Goal: Task Accomplishment & Management: Complete application form

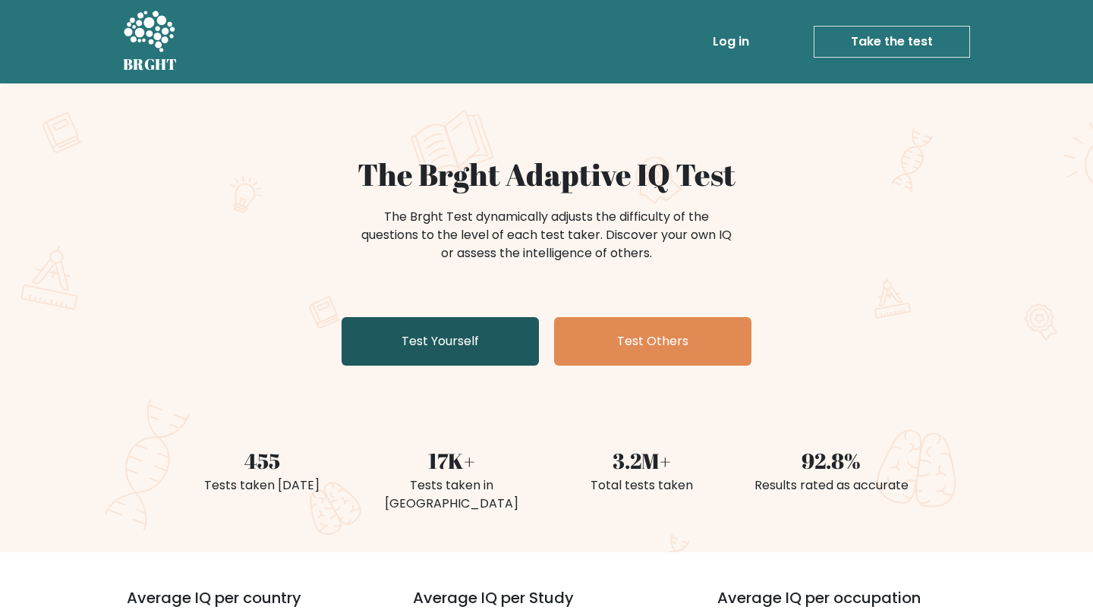
click at [506, 338] on link "Test Yourself" at bounding box center [440, 341] width 197 height 49
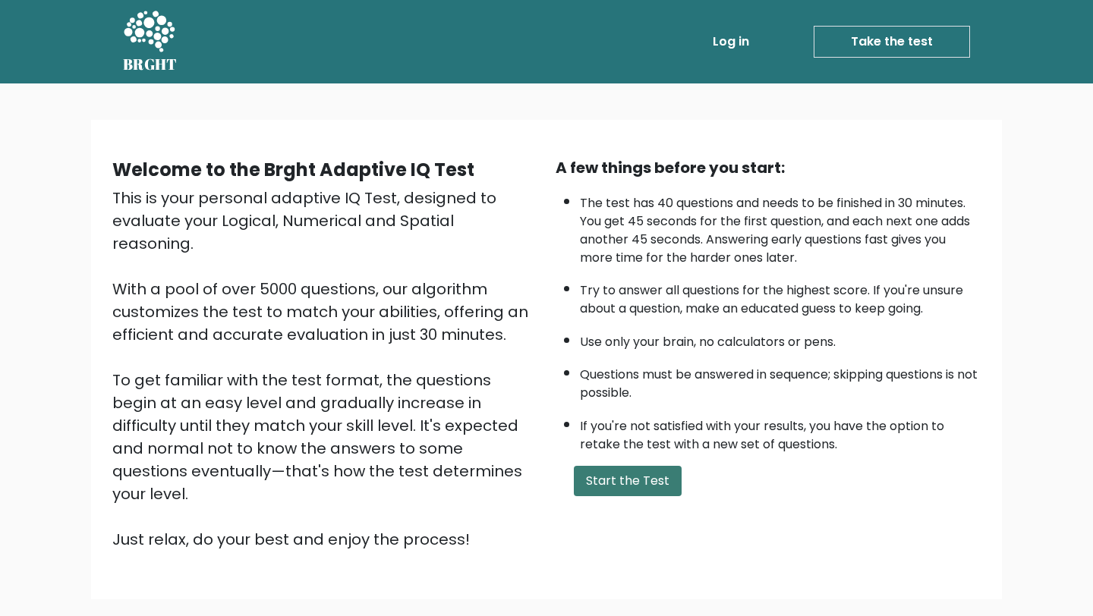
click at [663, 488] on button "Start the Test" at bounding box center [628, 481] width 108 height 30
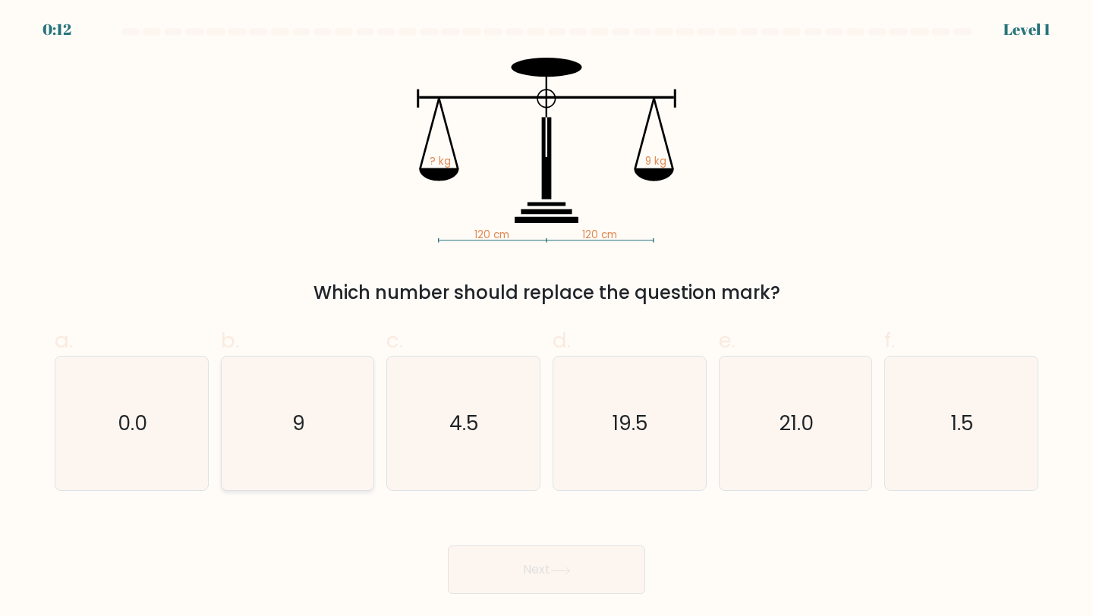
click at [295, 408] on icon "9" at bounding box center [298, 424] width 134 height 134
click at [546, 318] on input "b. 9" at bounding box center [546, 313] width 1 height 10
radio input "true"
click at [574, 562] on button "Next" at bounding box center [546, 570] width 197 height 49
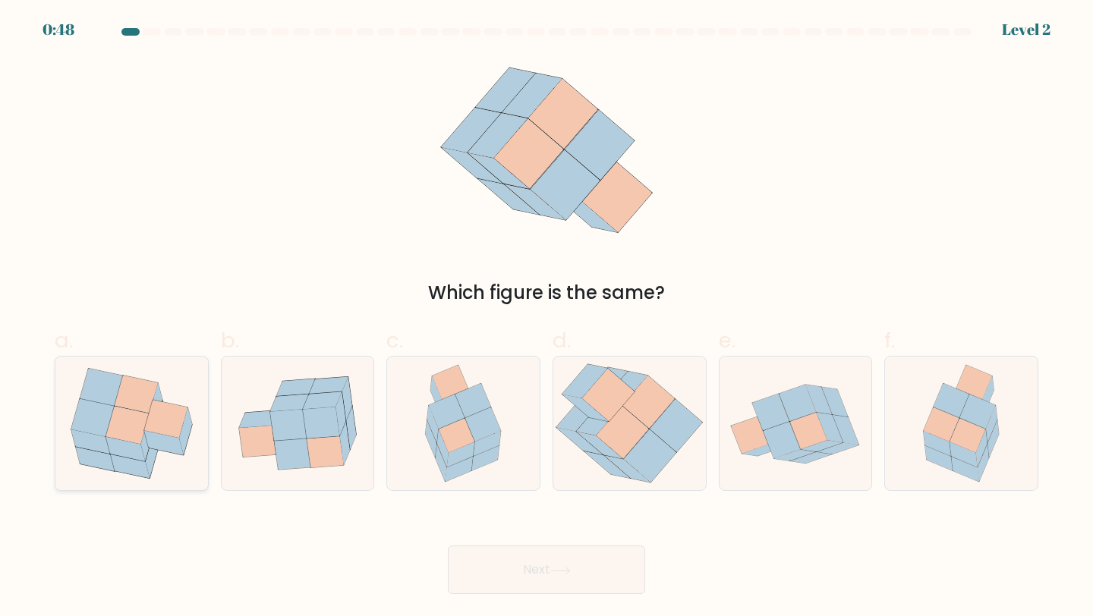
click at [118, 447] on icon at bounding box center [125, 449] width 39 height 24
click at [546, 318] on input "a." at bounding box center [546, 313] width 1 height 10
radio input "true"
click at [947, 414] on icon at bounding box center [942, 425] width 36 height 34
click at [547, 318] on input "f." at bounding box center [546, 313] width 1 height 10
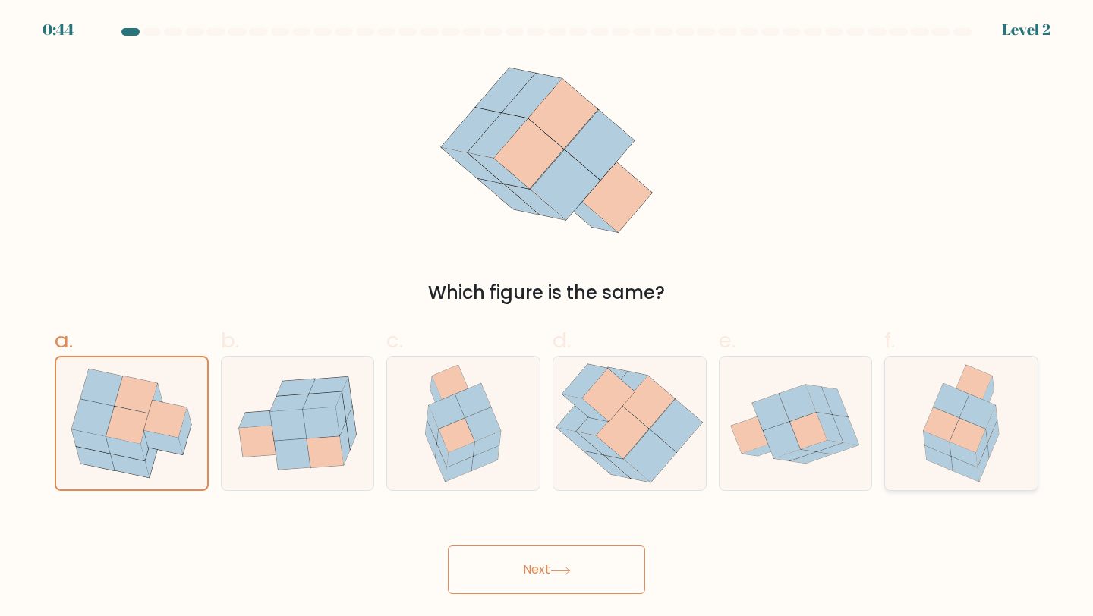
radio input "true"
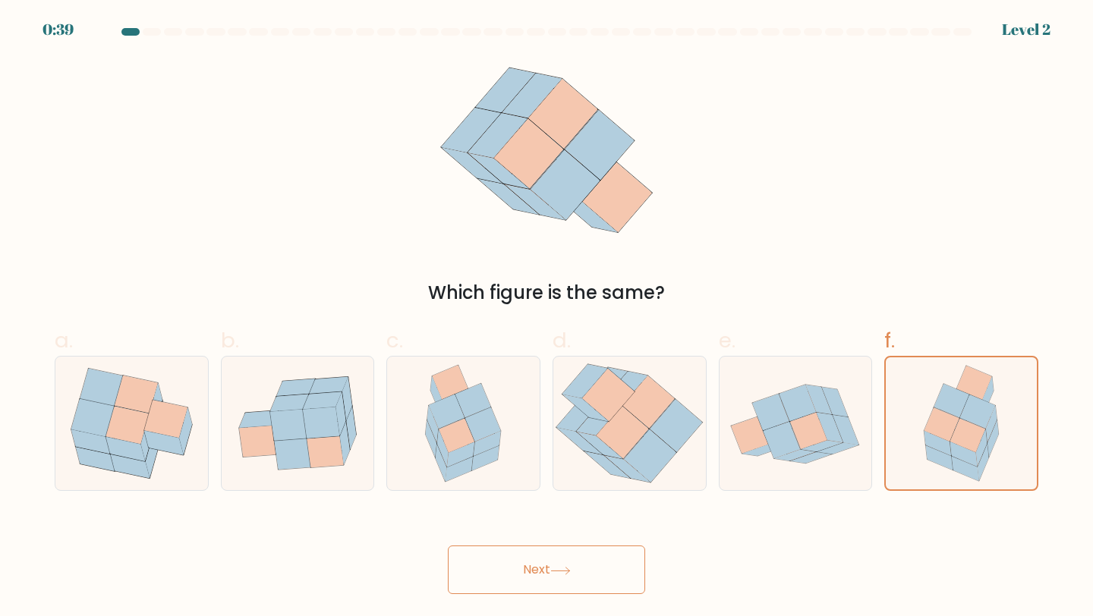
click at [602, 568] on button "Next" at bounding box center [546, 570] width 197 height 49
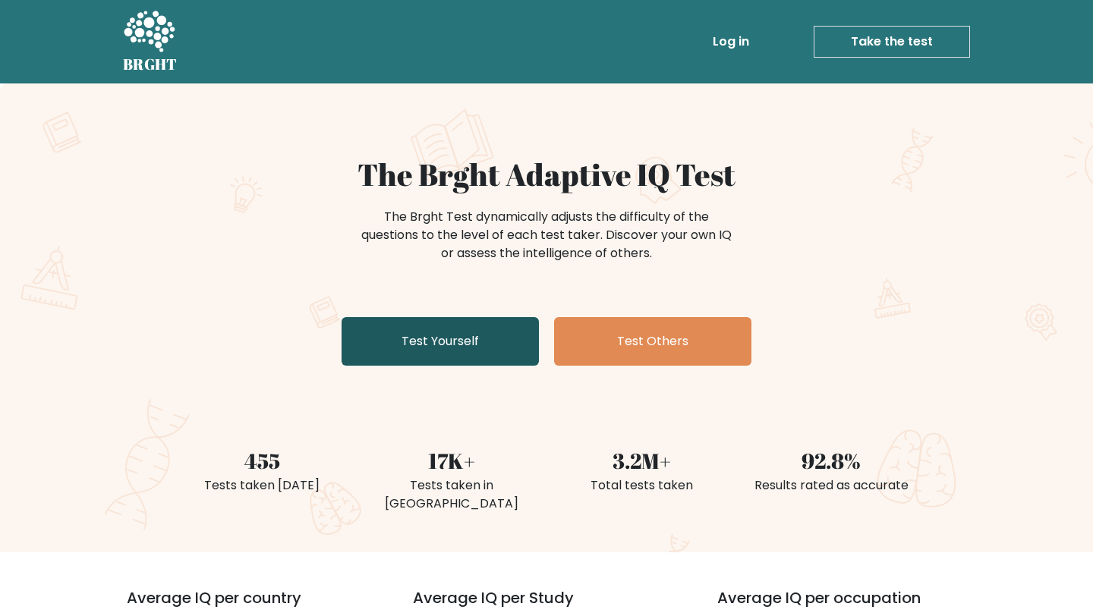
click at [417, 348] on link "Test Yourself" at bounding box center [440, 341] width 197 height 49
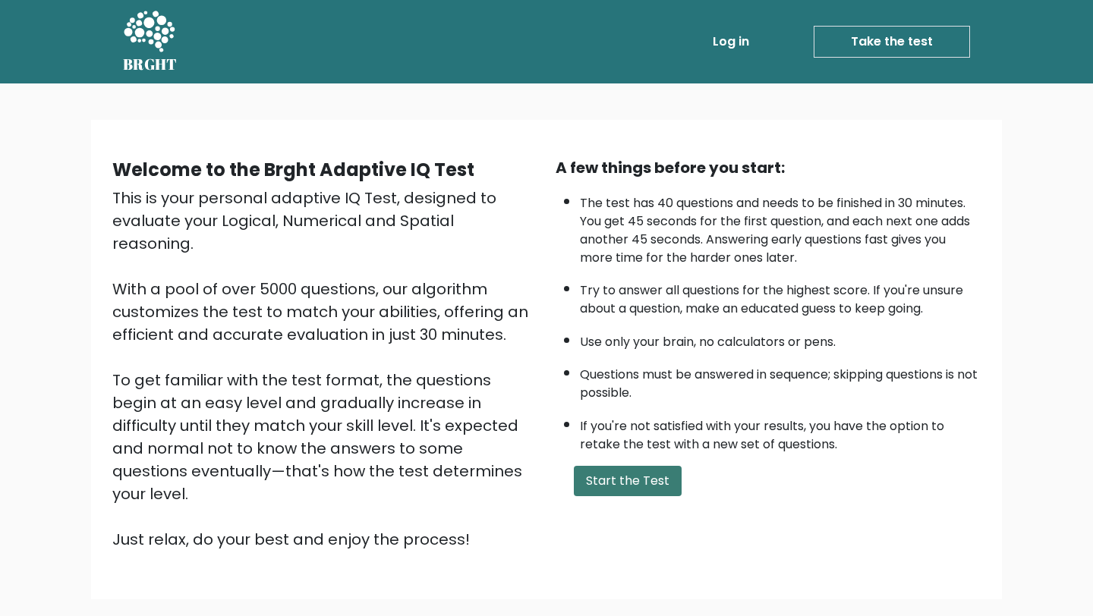
click at [609, 477] on button "Start the Test" at bounding box center [628, 481] width 108 height 30
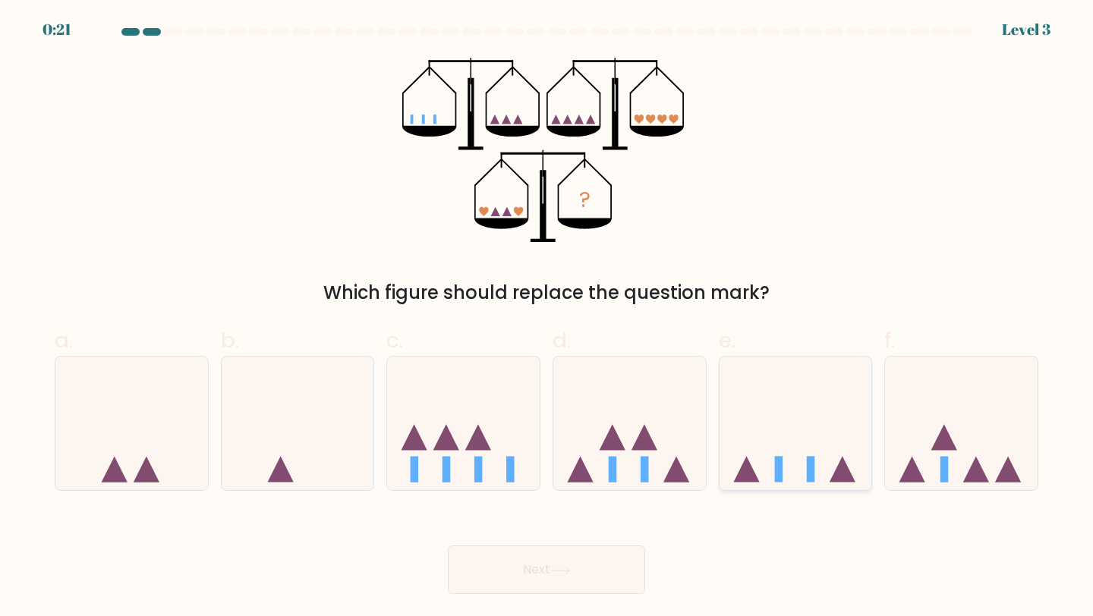
click at [773, 443] on icon at bounding box center [795, 423] width 153 height 126
click at [547, 318] on input "e." at bounding box center [546, 313] width 1 height 10
radio input "true"
click at [575, 565] on button "Next" at bounding box center [546, 570] width 197 height 49
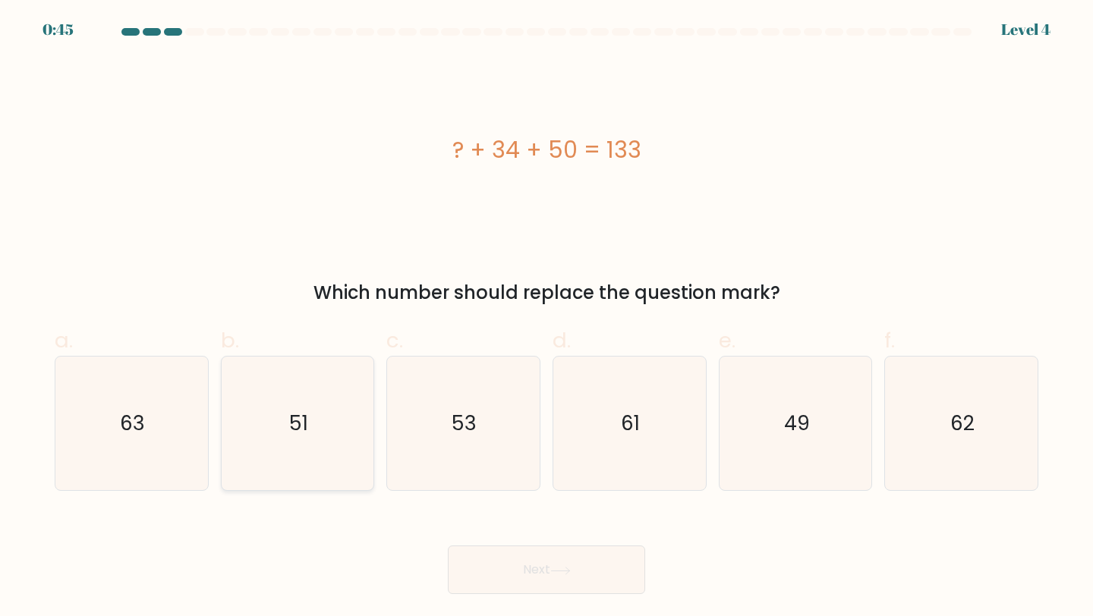
click at [311, 426] on icon "51" at bounding box center [298, 424] width 134 height 134
click at [546, 318] on input "b. 51" at bounding box center [546, 313] width 1 height 10
radio input "true"
click at [821, 426] on icon "49" at bounding box center [796, 424] width 134 height 134
click at [547, 318] on input "e. 49" at bounding box center [546, 313] width 1 height 10
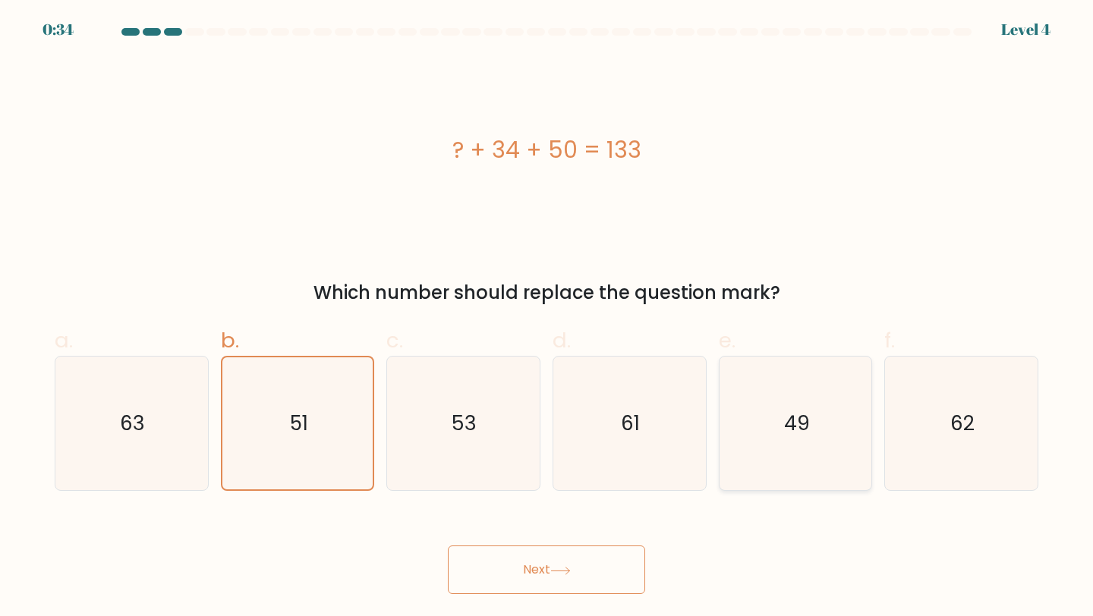
radio input "true"
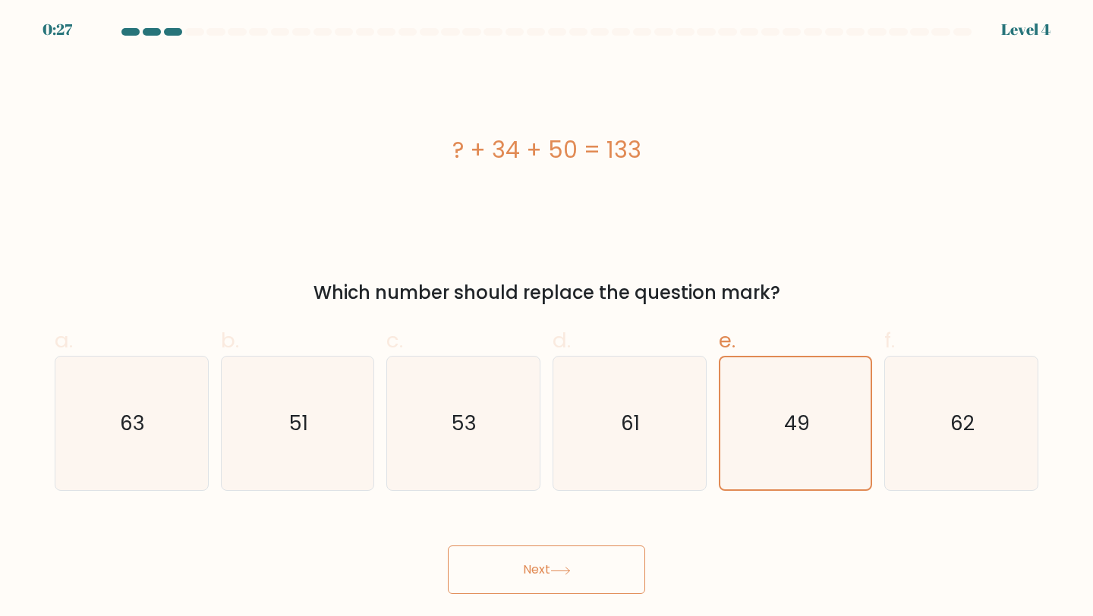
click at [575, 569] on button "Next" at bounding box center [546, 570] width 197 height 49
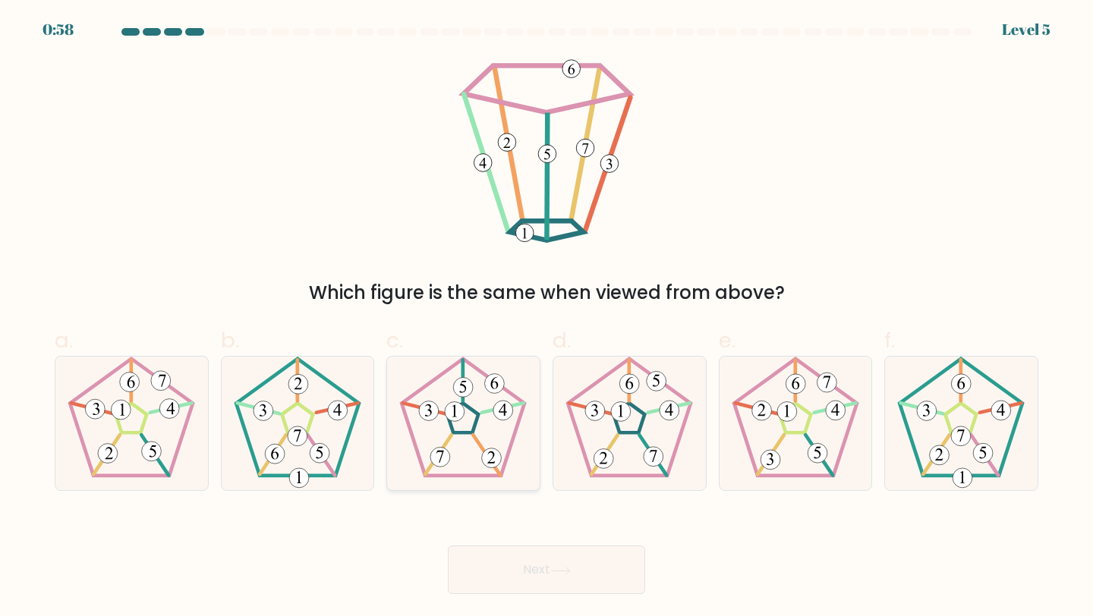
click at [458, 436] on icon at bounding box center [463, 424] width 134 height 134
click at [546, 318] on input "c." at bounding box center [546, 313] width 1 height 10
radio input "true"
click at [547, 565] on button "Next" at bounding box center [546, 570] width 197 height 49
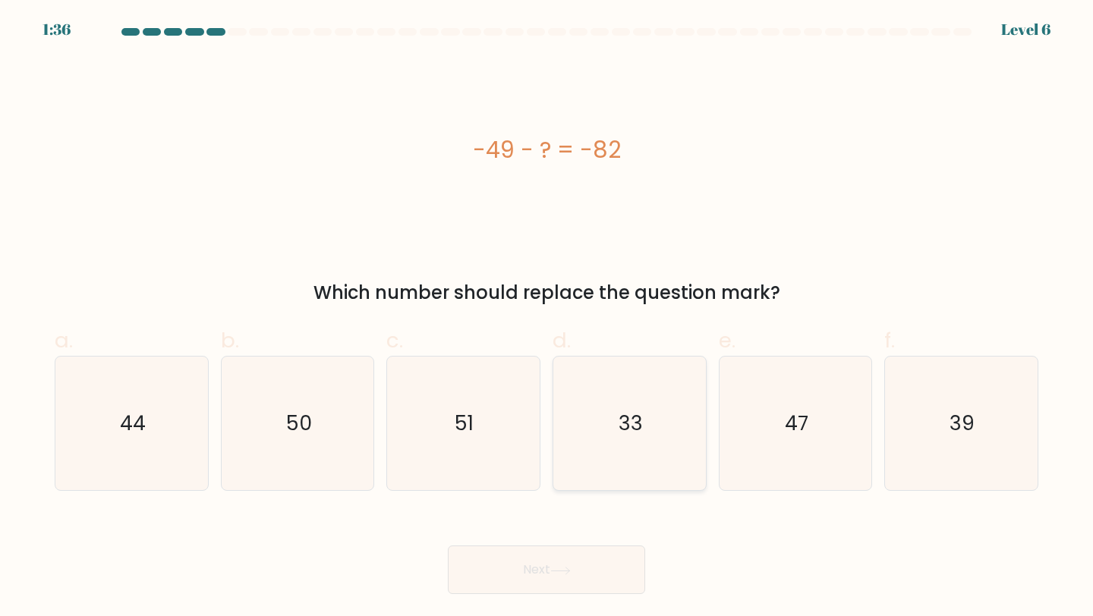
click at [620, 454] on icon "33" at bounding box center [629, 424] width 134 height 134
click at [547, 318] on input "d. 33" at bounding box center [546, 313] width 1 height 10
radio input "true"
click at [592, 563] on button "Next" at bounding box center [546, 570] width 197 height 49
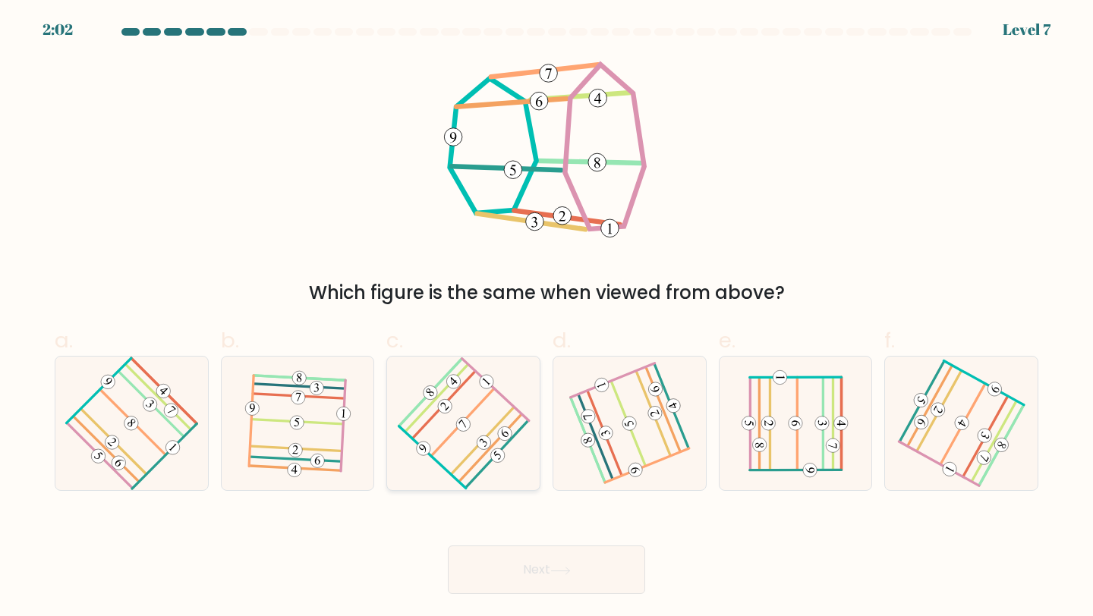
click at [476, 445] on icon at bounding box center [464, 423] width 106 height 107
click at [546, 318] on input "c." at bounding box center [546, 313] width 1 height 10
radio input "true"
click at [538, 562] on button "Next" at bounding box center [546, 570] width 197 height 49
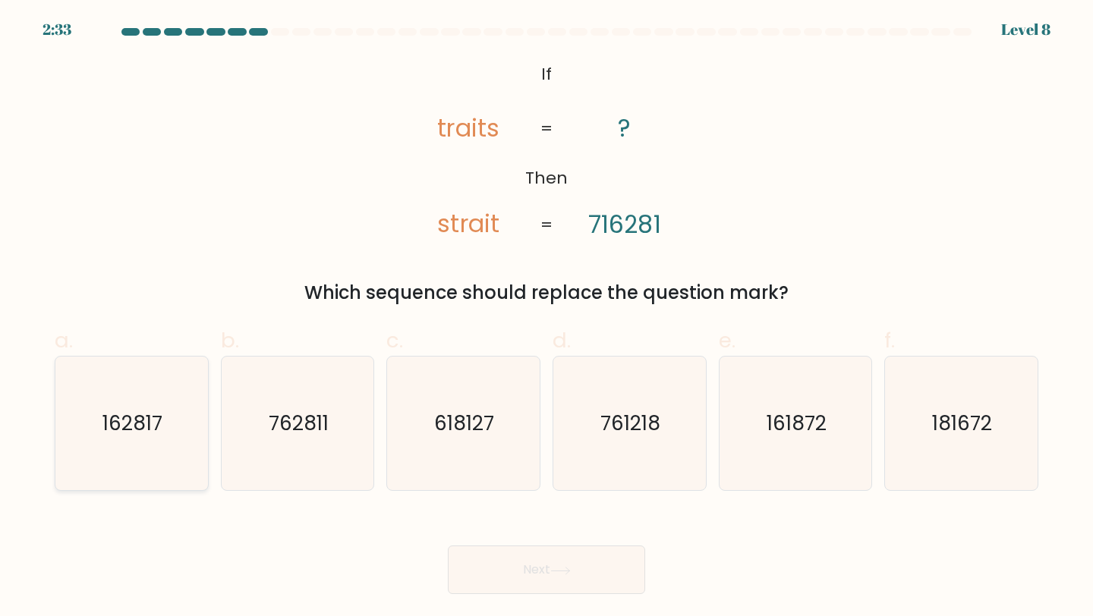
click at [132, 440] on icon "162817" at bounding box center [132, 424] width 134 height 134
click at [546, 318] on input "a. 162817" at bounding box center [546, 313] width 1 height 10
radio input "true"
click at [527, 597] on body "2:26 Level 8 If" at bounding box center [546, 308] width 1093 height 616
click at [526, 581] on button "Next" at bounding box center [546, 570] width 197 height 49
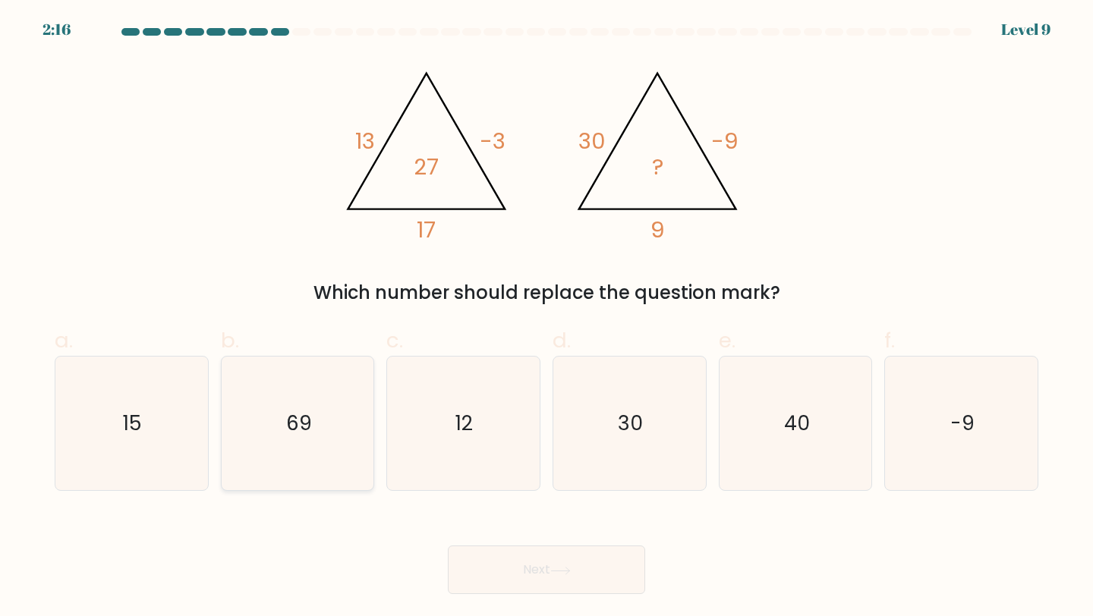
click at [257, 429] on icon "69" at bounding box center [298, 424] width 134 height 134
click at [546, 318] on input "b. 69" at bounding box center [546, 313] width 1 height 10
radio input "true"
click at [628, 455] on icon "30" at bounding box center [629, 424] width 134 height 134
click at [547, 318] on input "d. 30" at bounding box center [546, 313] width 1 height 10
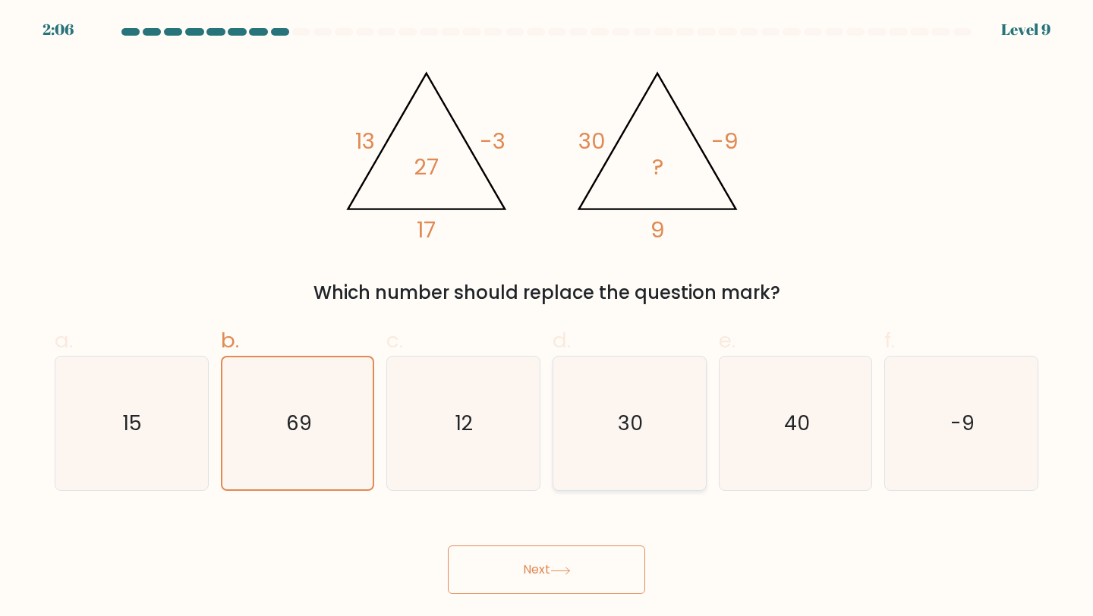
radio input "true"
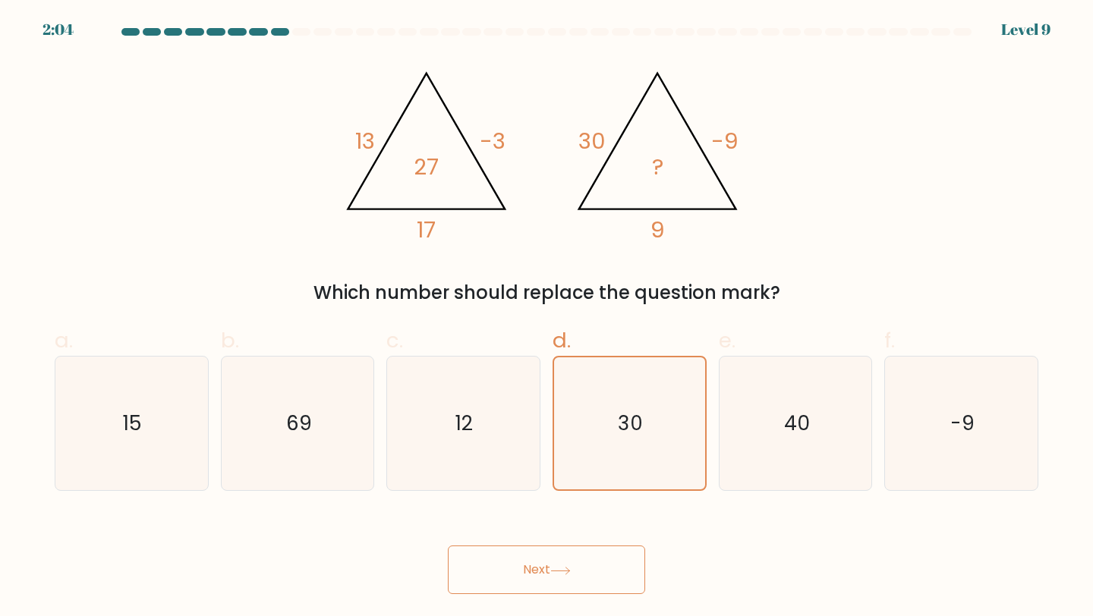
click at [573, 581] on button "Next" at bounding box center [546, 570] width 197 height 49
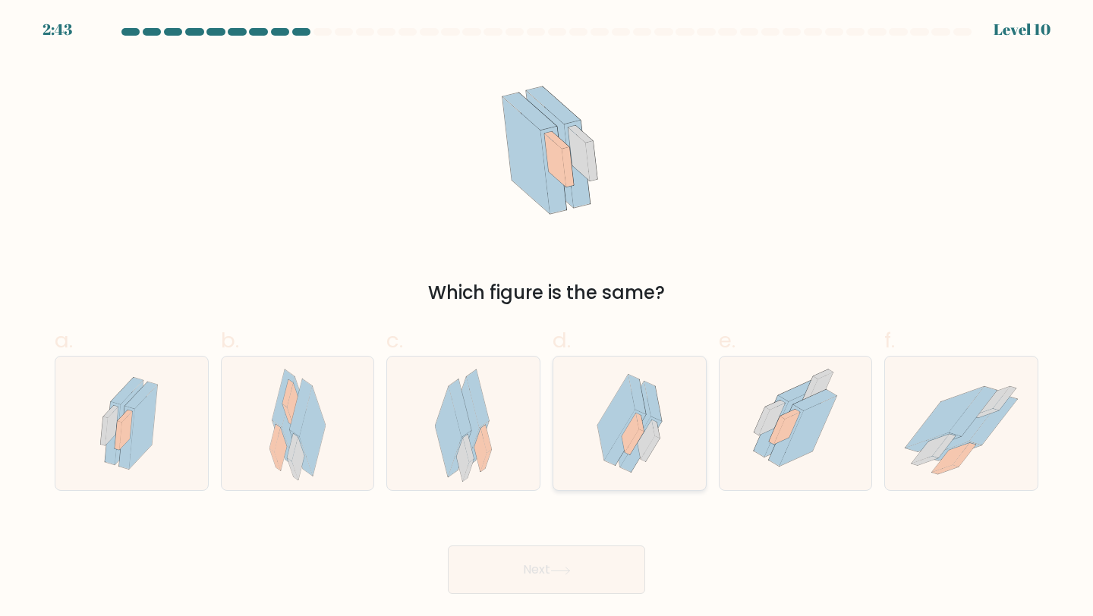
click at [603, 448] on icon at bounding box center [615, 418] width 37 height 86
click at [547, 318] on input "d." at bounding box center [546, 313] width 1 height 10
radio input "true"
click at [590, 581] on button "Next" at bounding box center [546, 570] width 197 height 49
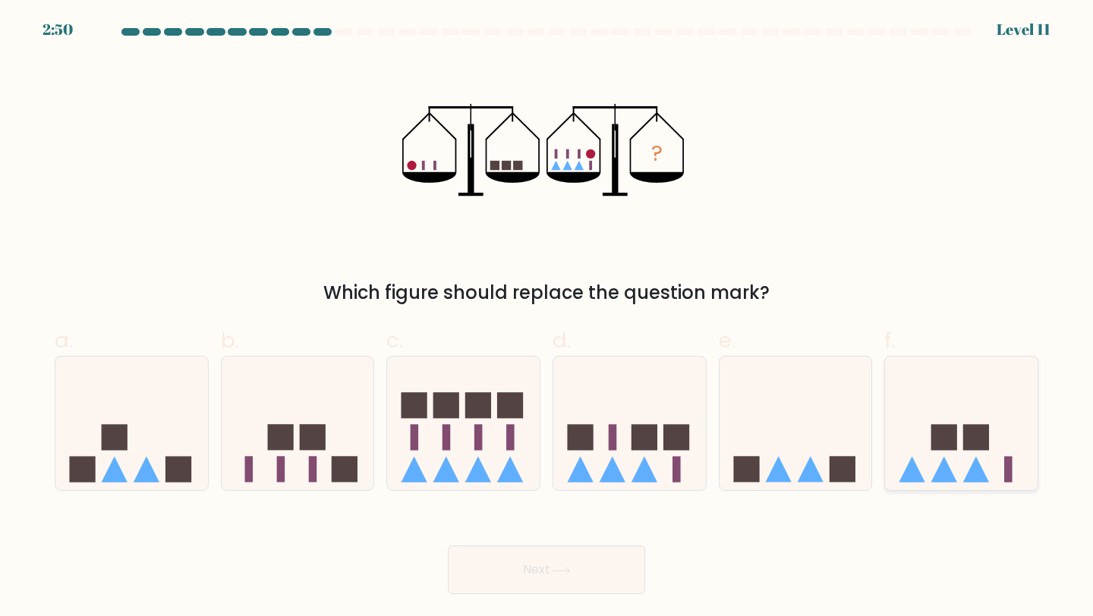
click at [934, 433] on rect at bounding box center [944, 437] width 26 height 26
click at [547, 318] on input "f." at bounding box center [546, 313] width 1 height 10
radio input "true"
click at [817, 458] on icon at bounding box center [795, 423] width 153 height 126
click at [547, 318] on input "e." at bounding box center [546, 313] width 1 height 10
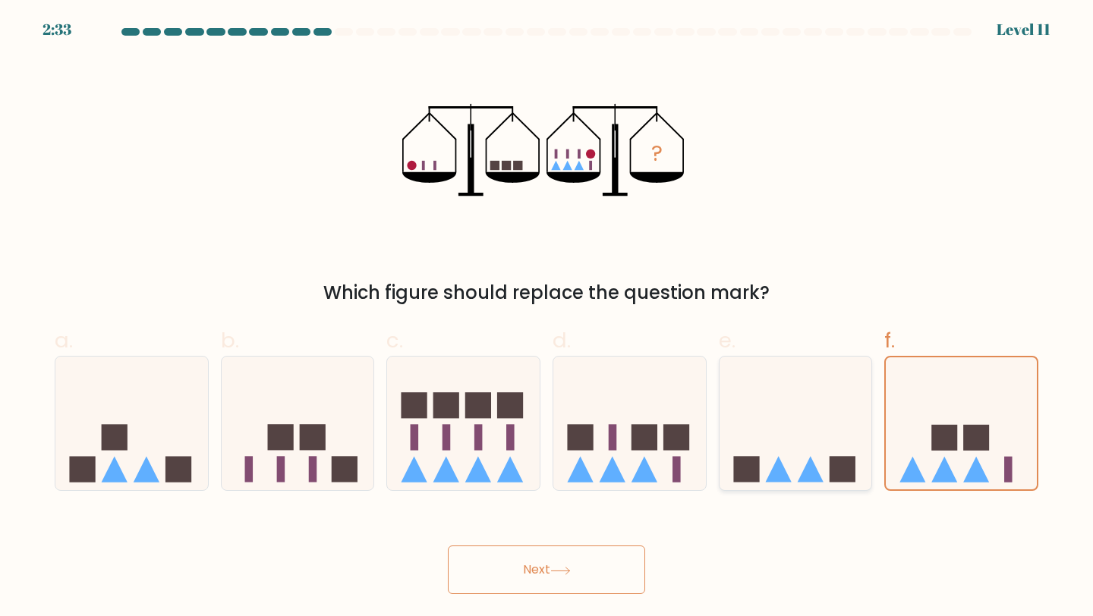
radio input "true"
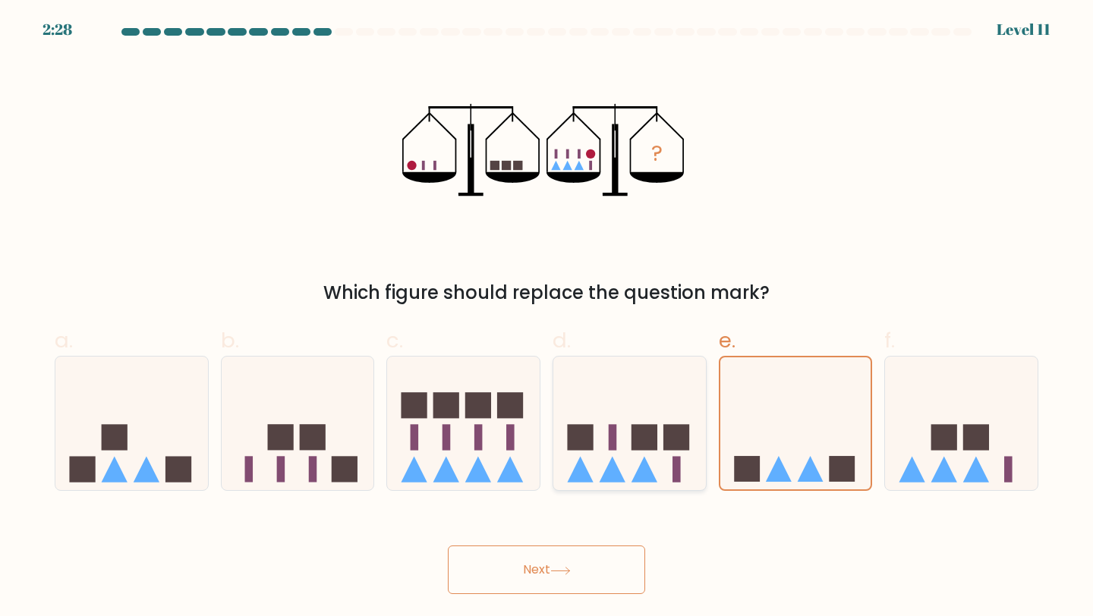
click at [632, 467] on icon at bounding box center [629, 423] width 153 height 126
click at [547, 318] on input "d." at bounding box center [546, 313] width 1 height 10
radio input "true"
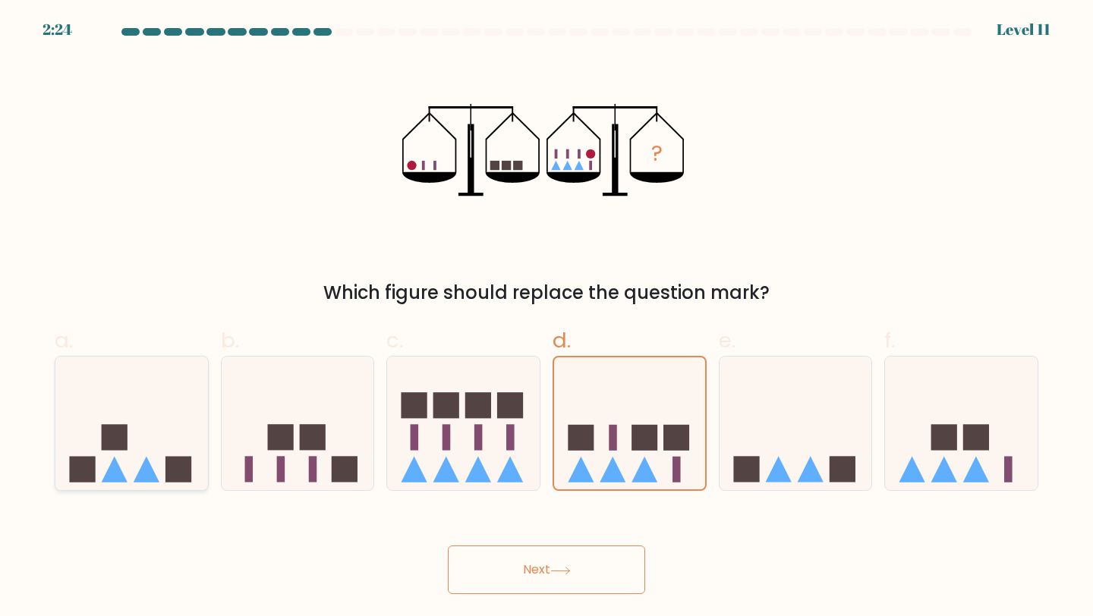
click at [136, 442] on icon at bounding box center [131, 423] width 153 height 126
click at [546, 318] on input "a." at bounding box center [546, 313] width 1 height 10
radio input "true"
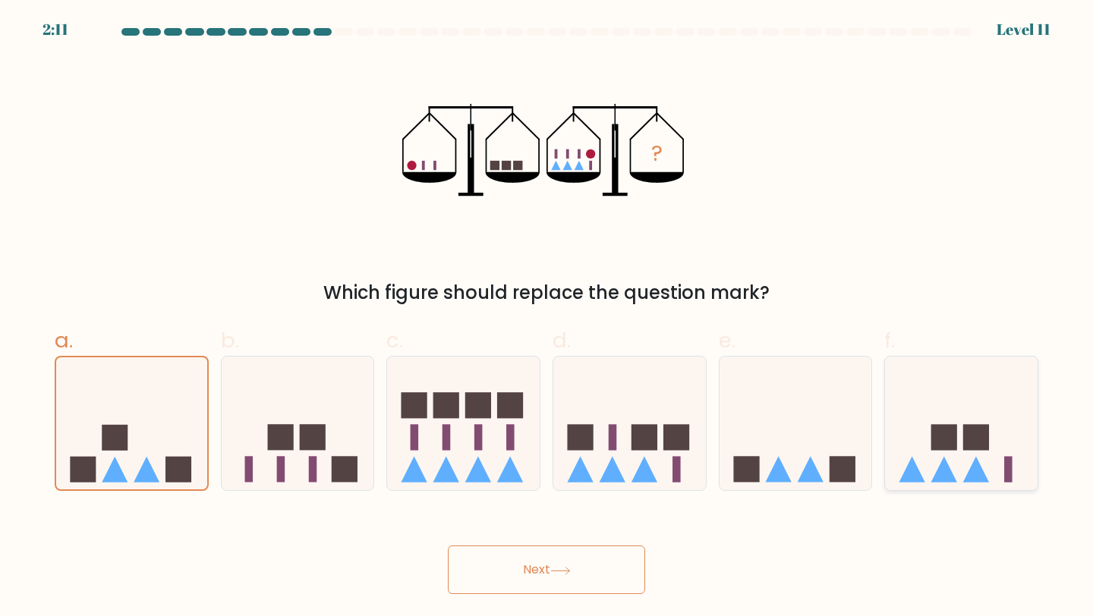
click at [945, 465] on icon at bounding box center [944, 470] width 26 height 26
click at [547, 318] on input "f." at bounding box center [546, 313] width 1 height 10
radio input "true"
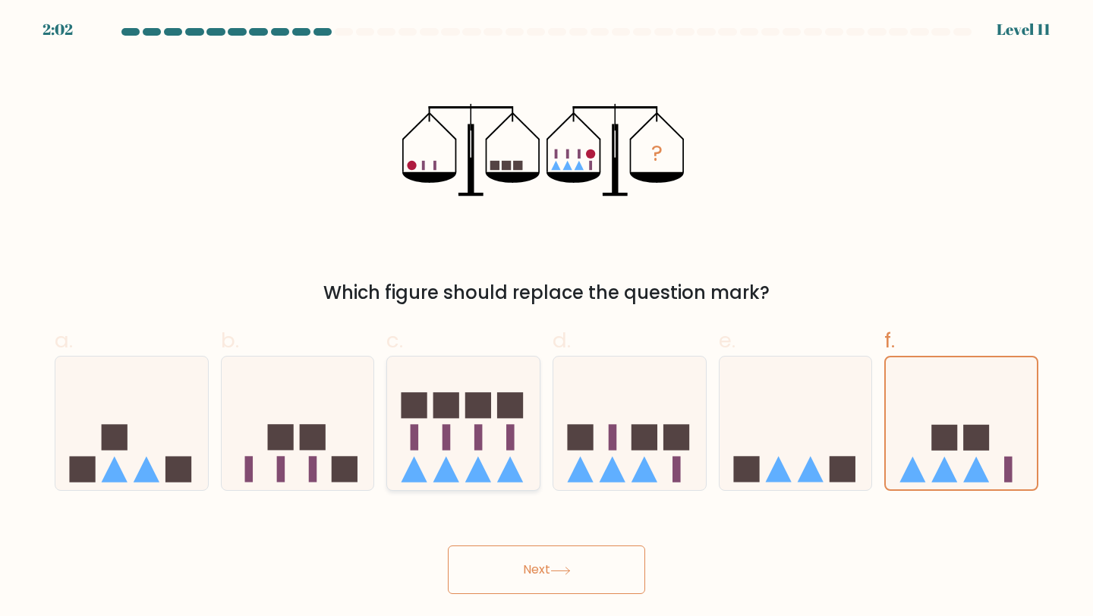
click at [454, 449] on icon at bounding box center [463, 423] width 153 height 126
click at [546, 318] on input "c." at bounding box center [546, 313] width 1 height 10
radio input "true"
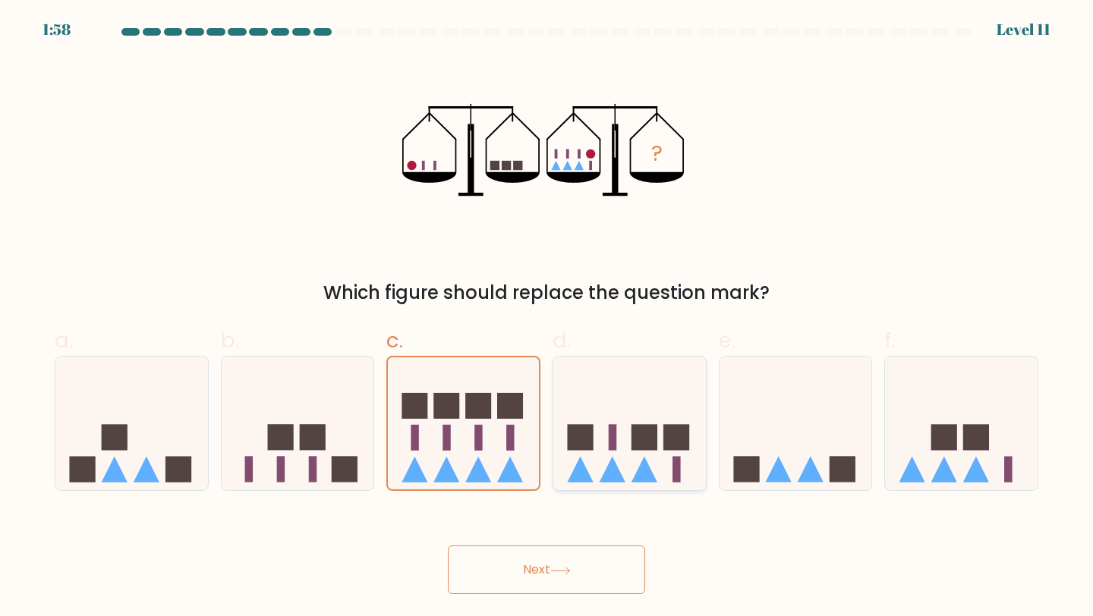
click at [623, 460] on icon at bounding box center [629, 423] width 153 height 126
click at [547, 318] on input "d." at bounding box center [546, 313] width 1 height 10
radio input "true"
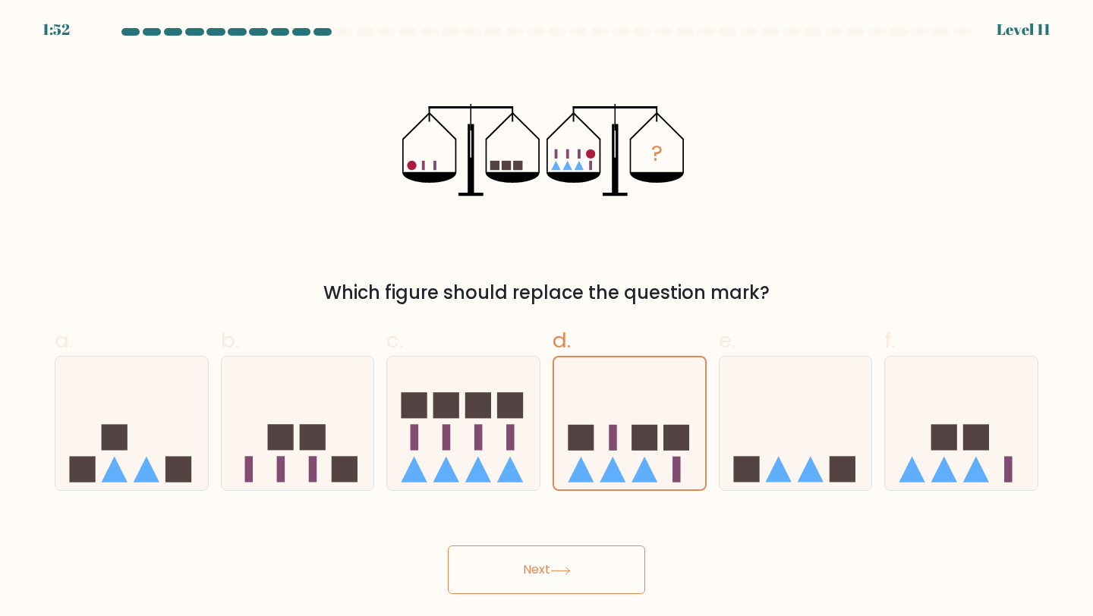
click at [577, 586] on button "Next" at bounding box center [546, 570] width 197 height 49
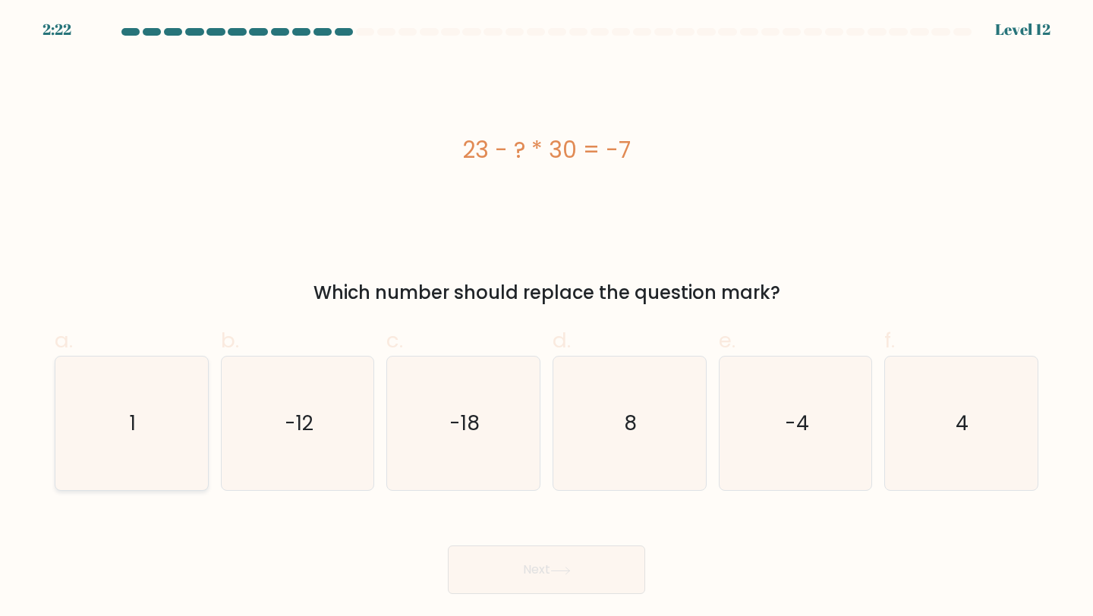
click at [143, 442] on icon "1" at bounding box center [132, 424] width 134 height 134
click at [546, 318] on input "a. 1" at bounding box center [546, 313] width 1 height 10
radio input "true"
click at [524, 568] on button "Next" at bounding box center [546, 570] width 197 height 49
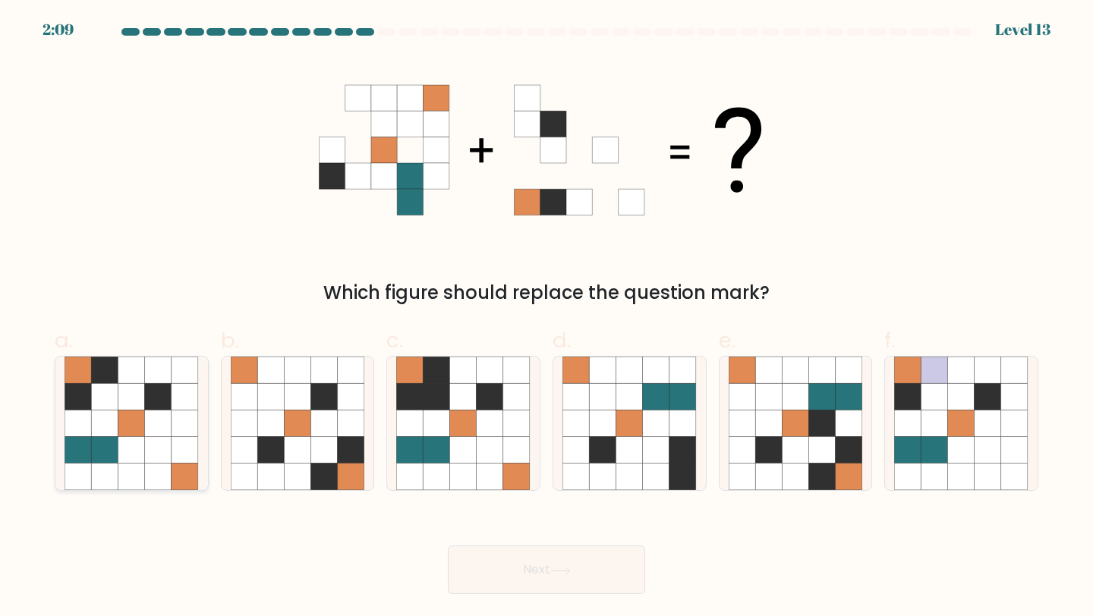
click at [115, 414] on icon at bounding box center [105, 424] width 27 height 27
click at [546, 318] on input "a." at bounding box center [546, 313] width 1 height 10
radio input "true"
click at [521, 593] on button "Next" at bounding box center [546, 570] width 197 height 49
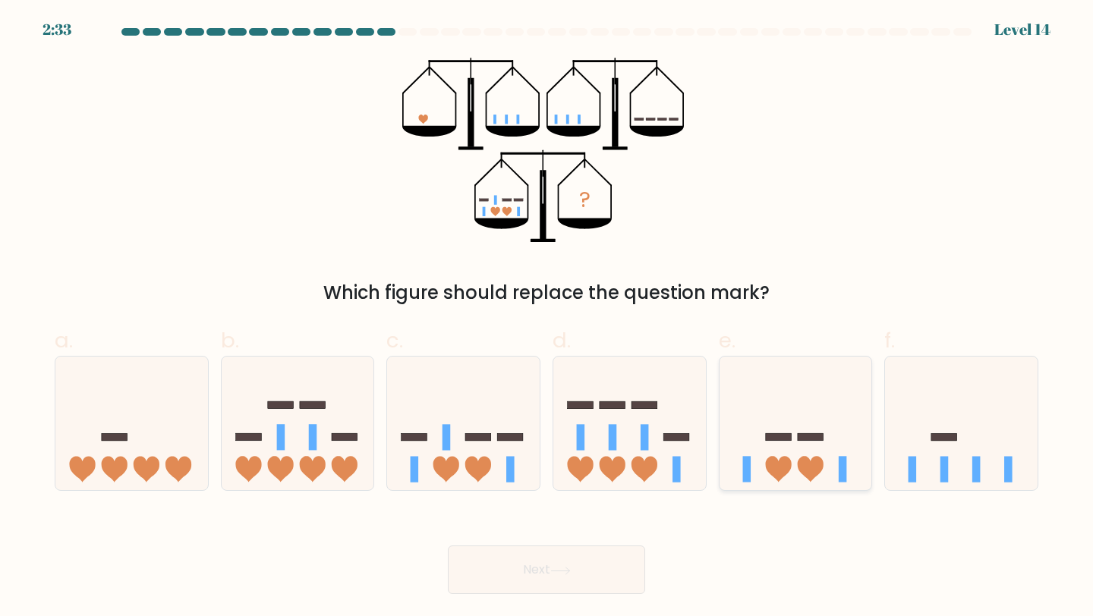
click at [769, 464] on icon at bounding box center [778, 470] width 26 height 26
click at [547, 318] on input "e." at bounding box center [546, 313] width 1 height 10
radio input "true"
click at [429, 453] on icon at bounding box center [463, 423] width 153 height 126
click at [546, 318] on input "c." at bounding box center [546, 313] width 1 height 10
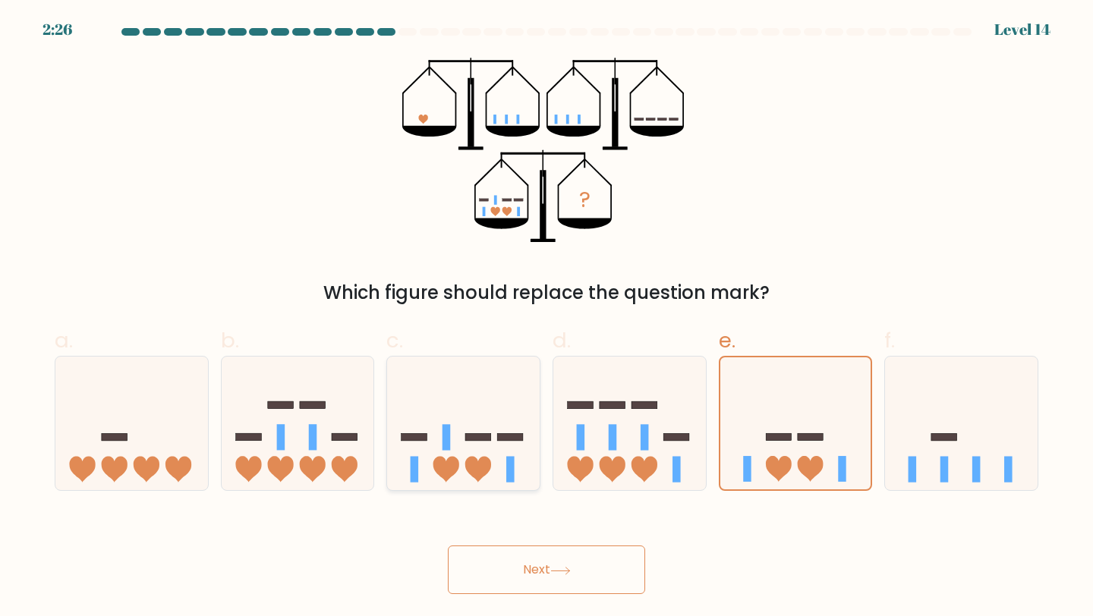
radio input "true"
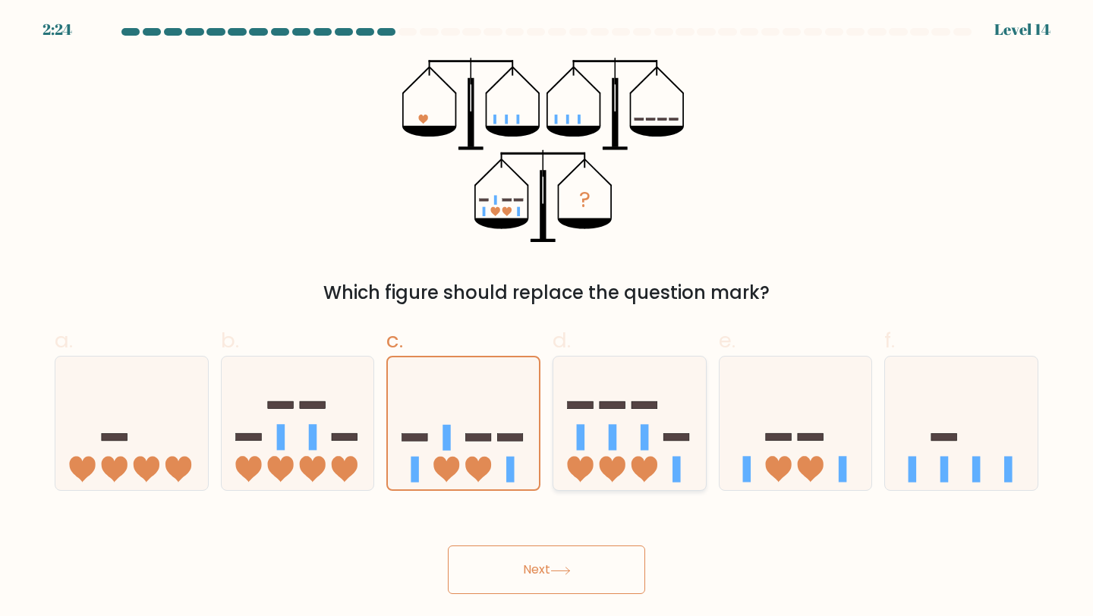
click at [619, 436] on icon at bounding box center [629, 423] width 153 height 126
click at [547, 318] on input "d." at bounding box center [546, 313] width 1 height 10
radio input "true"
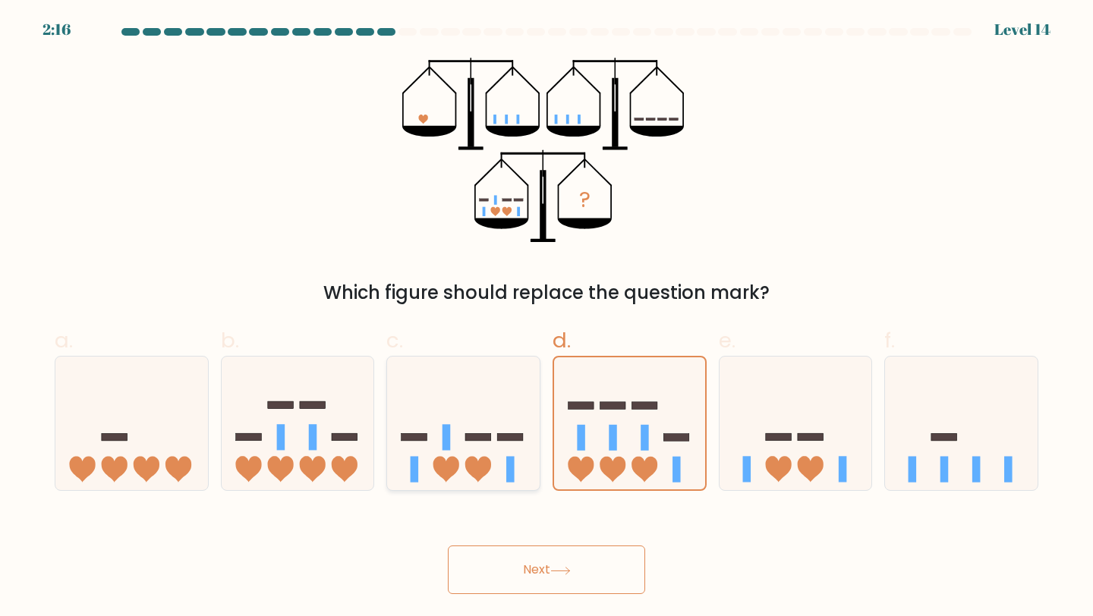
click at [465, 429] on icon at bounding box center [463, 423] width 153 height 126
click at [546, 318] on input "c." at bounding box center [546, 313] width 1 height 10
radio input "true"
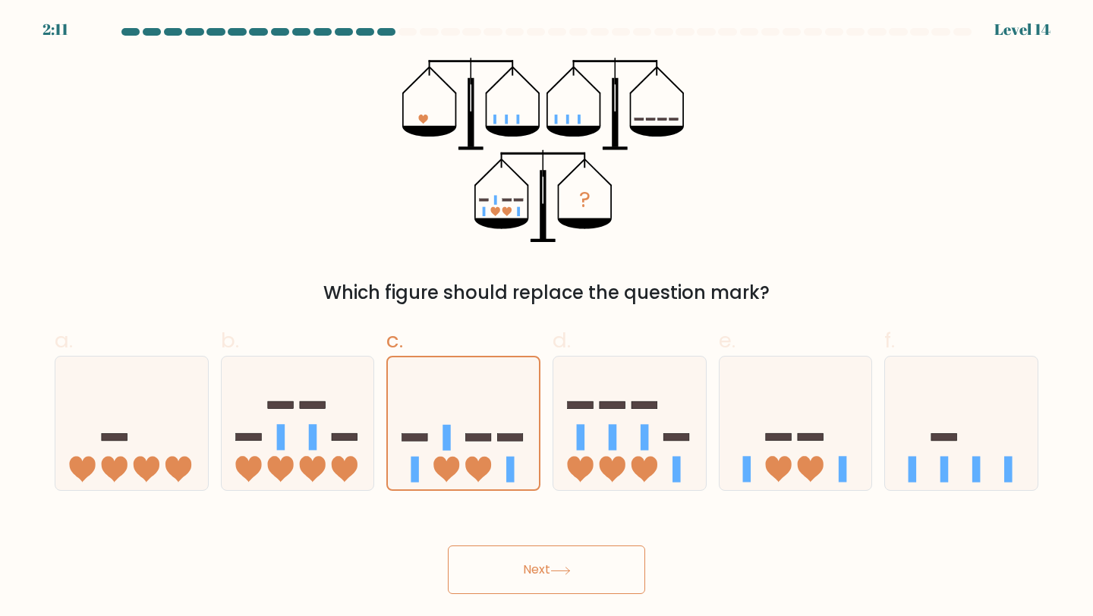
click at [499, 575] on button "Next" at bounding box center [546, 570] width 197 height 49
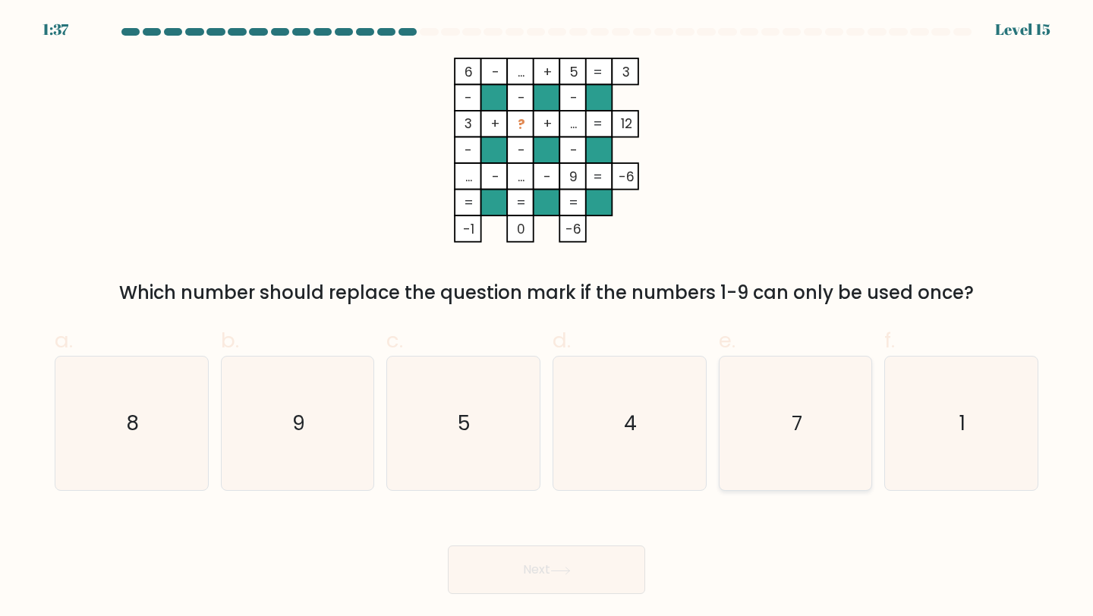
click at [786, 394] on icon "7" at bounding box center [796, 424] width 134 height 134
click at [547, 318] on input "e. 7" at bounding box center [546, 313] width 1 height 10
radio input "true"
click at [593, 559] on button "Next" at bounding box center [546, 570] width 197 height 49
click at [556, 581] on button "Next" at bounding box center [546, 570] width 197 height 49
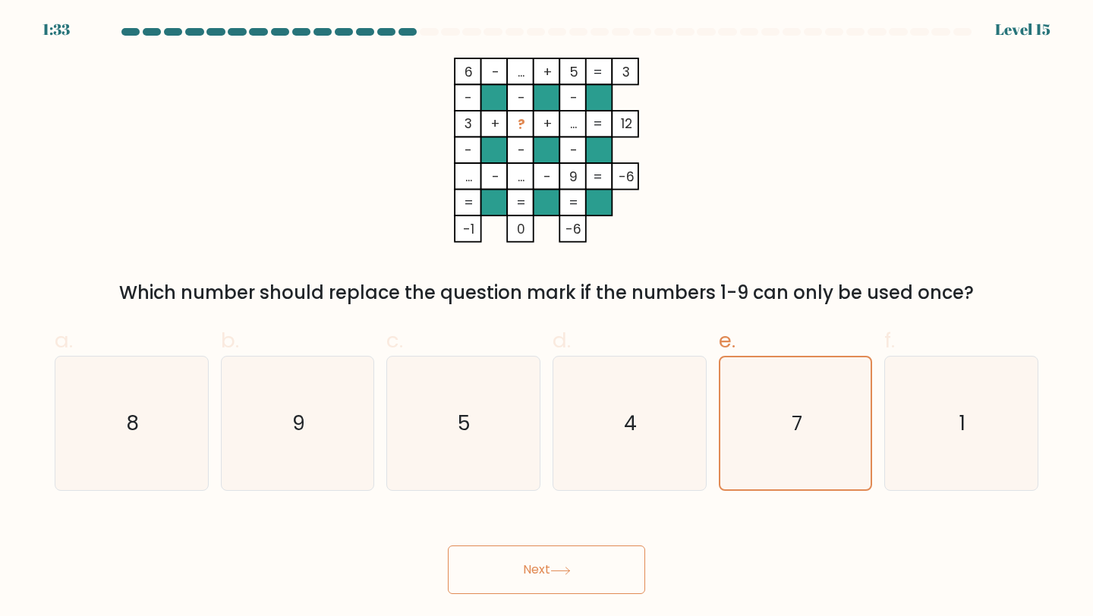
click at [523, 568] on button "Next" at bounding box center [546, 570] width 197 height 49
click at [609, 565] on button "Next" at bounding box center [546, 570] width 197 height 49
click at [597, 559] on button "Next" at bounding box center [546, 570] width 197 height 49
click at [598, 559] on button "Next" at bounding box center [546, 570] width 197 height 49
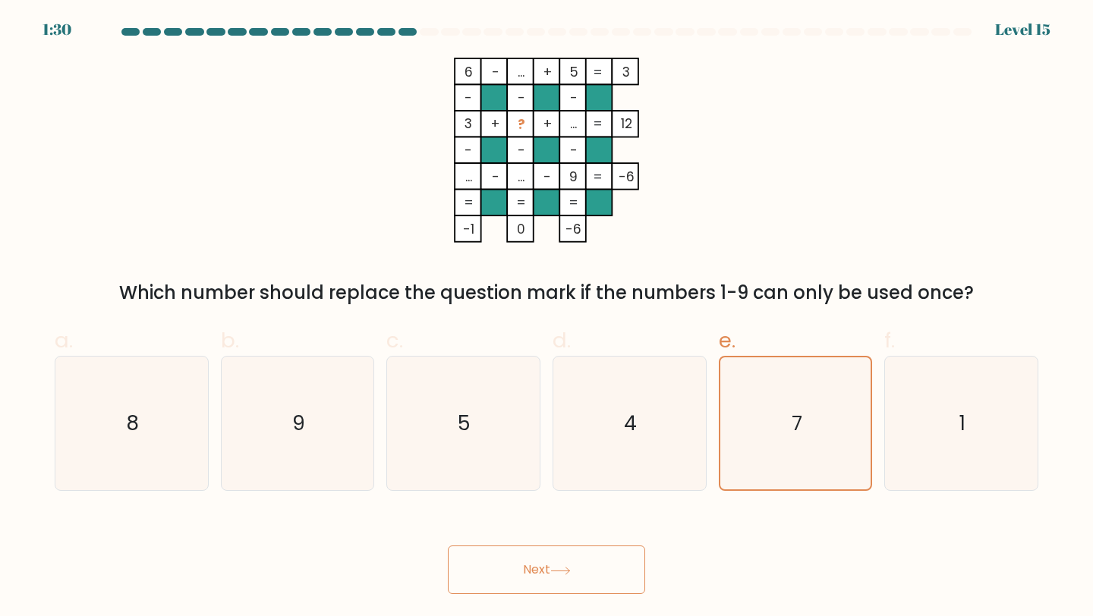
click at [527, 582] on button "Next" at bounding box center [546, 570] width 197 height 49
click at [515, 570] on button "Next" at bounding box center [546, 570] width 197 height 49
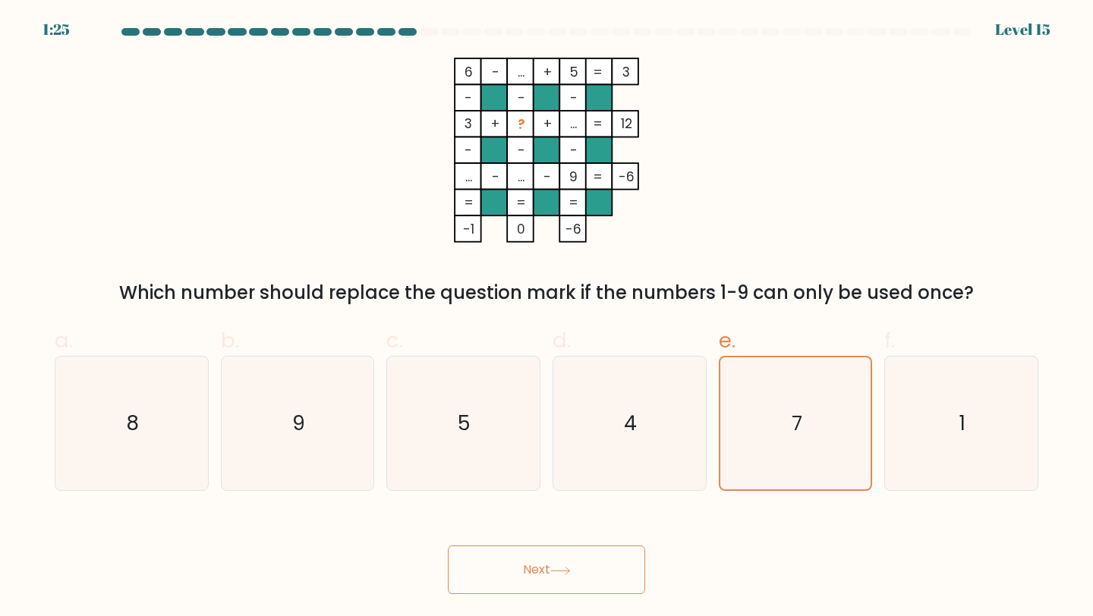
click at [598, 575] on button "Next" at bounding box center [546, 570] width 197 height 49
click at [569, 567] on icon at bounding box center [560, 571] width 20 height 8
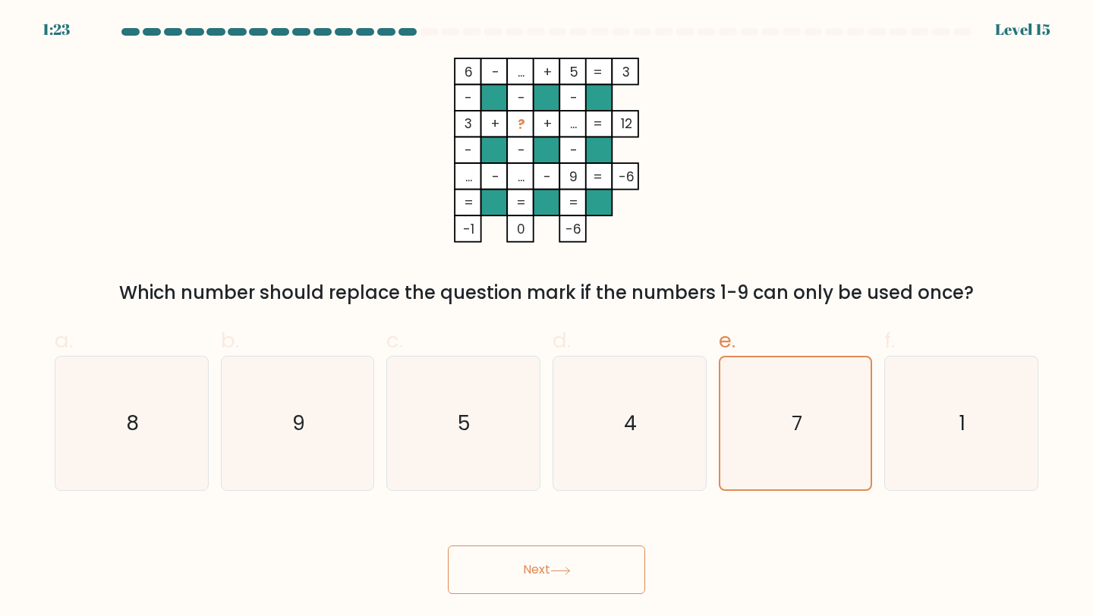
click at [569, 566] on button "Next" at bounding box center [546, 570] width 197 height 49
click at [471, 578] on button "Next" at bounding box center [546, 570] width 197 height 49
click at [382, 575] on div "Next" at bounding box center [547, 551] width 1002 height 85
click at [521, 562] on button "Next" at bounding box center [546, 570] width 197 height 49
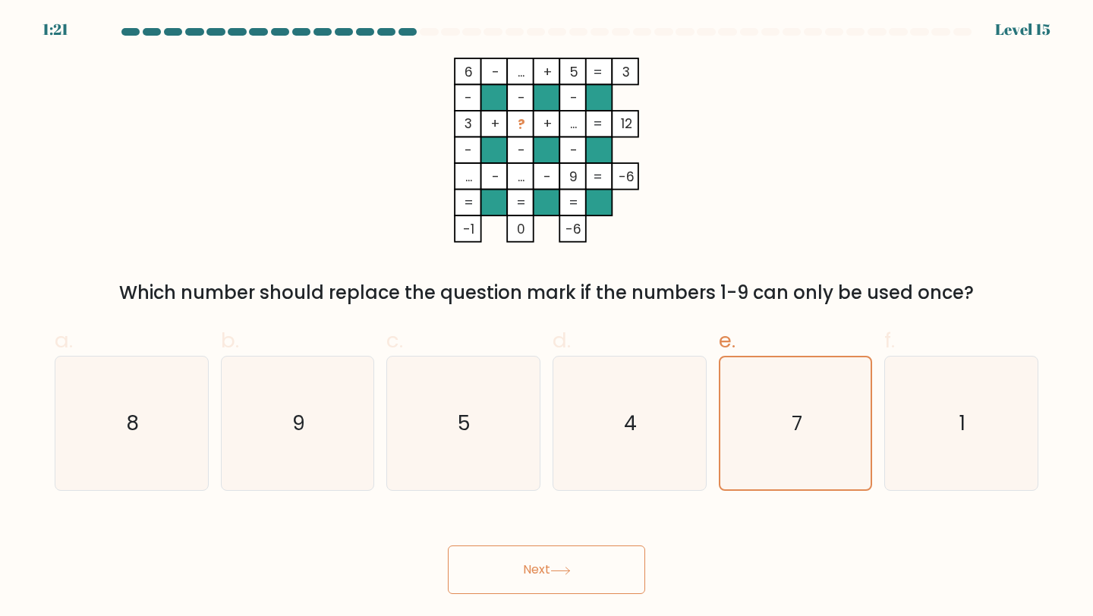
click at [523, 562] on button "Next" at bounding box center [546, 570] width 197 height 49
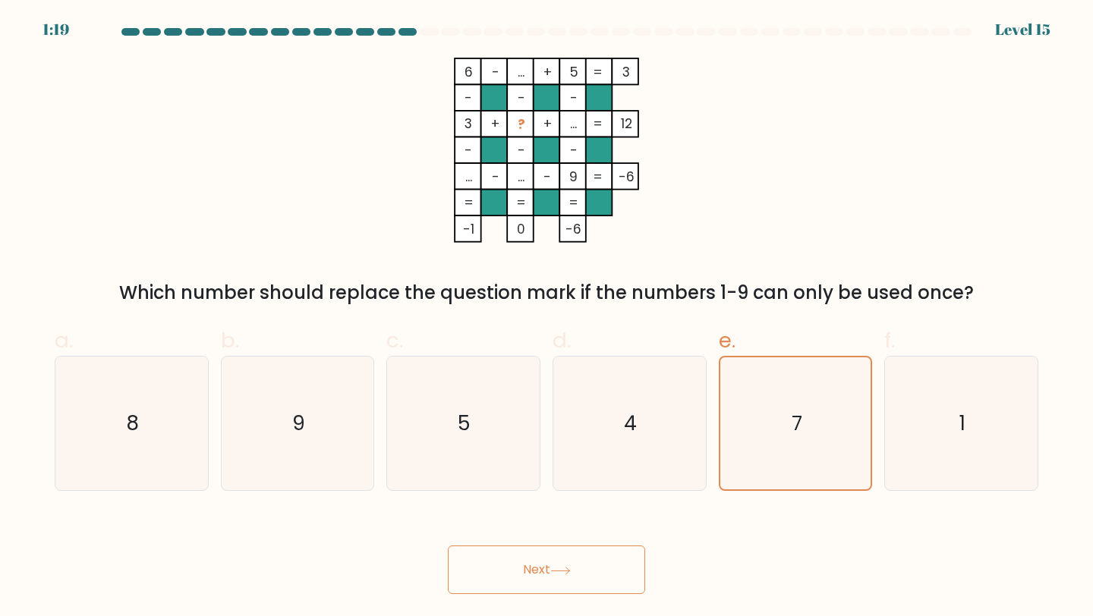
click at [634, 575] on button "Next" at bounding box center [546, 570] width 197 height 49
